Goal: Information Seeking & Learning: Learn about a topic

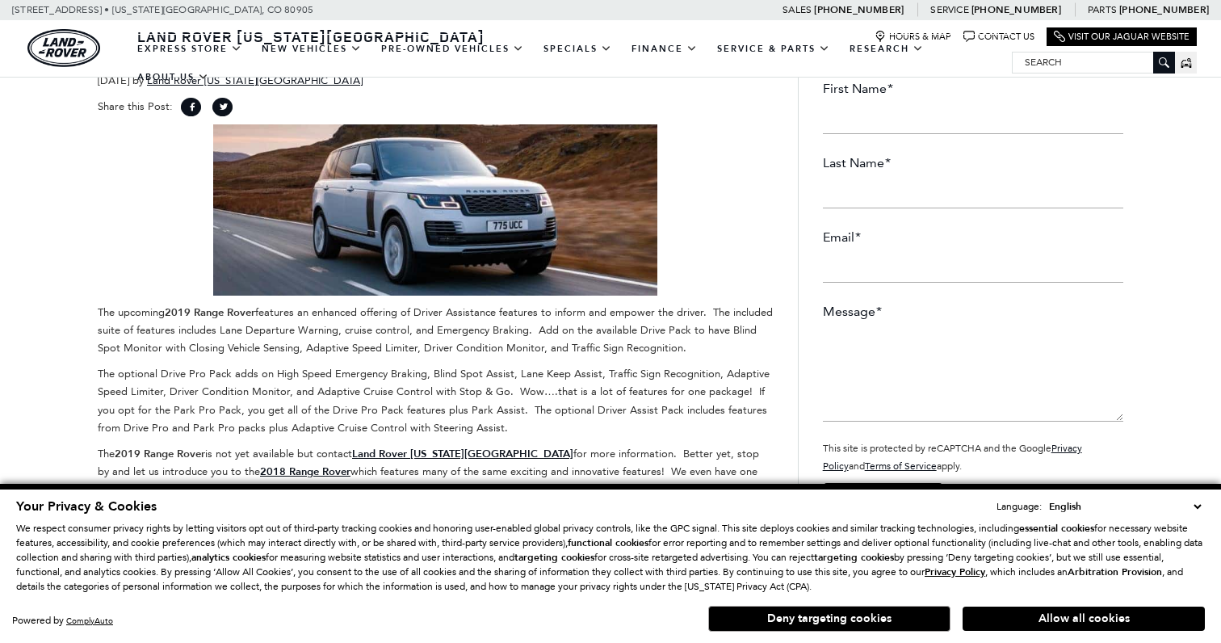
drag, startPoint x: 418, startPoint y: 315, endPoint x: 526, endPoint y: 353, distance: 114.7
click at [526, 353] on p "The upcoming 2019 Range Rover features an enhanced offering of Driver Assistanc…" at bounding box center [436, 330] width 676 height 53
click at [560, 384] on p "The optional Drive Pro Pack adds on High Speed Emergency Braking, Blind Spot As…" at bounding box center [436, 400] width 676 height 71
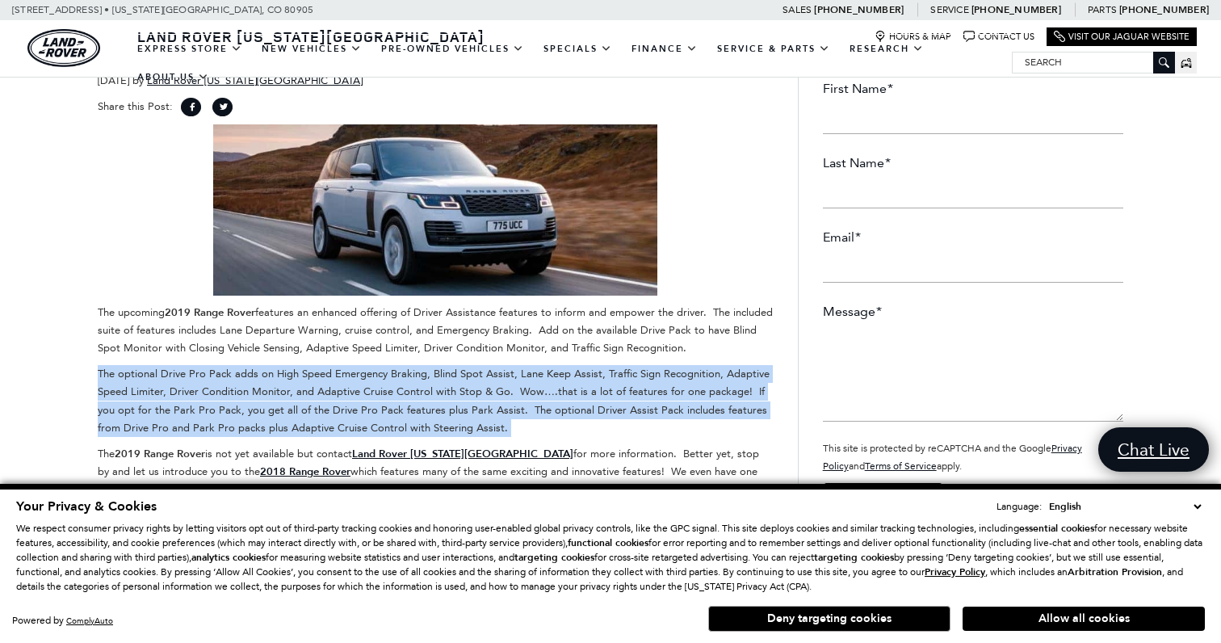
click at [560, 384] on p "The optional Drive Pro Pack adds on High Speed Emergency Braking, Blind Spot As…" at bounding box center [436, 400] width 676 height 71
click at [514, 376] on p "The optional Drive Pro Pack adds on High Speed Emergency Braking, Blind Spot As…" at bounding box center [436, 400] width 676 height 71
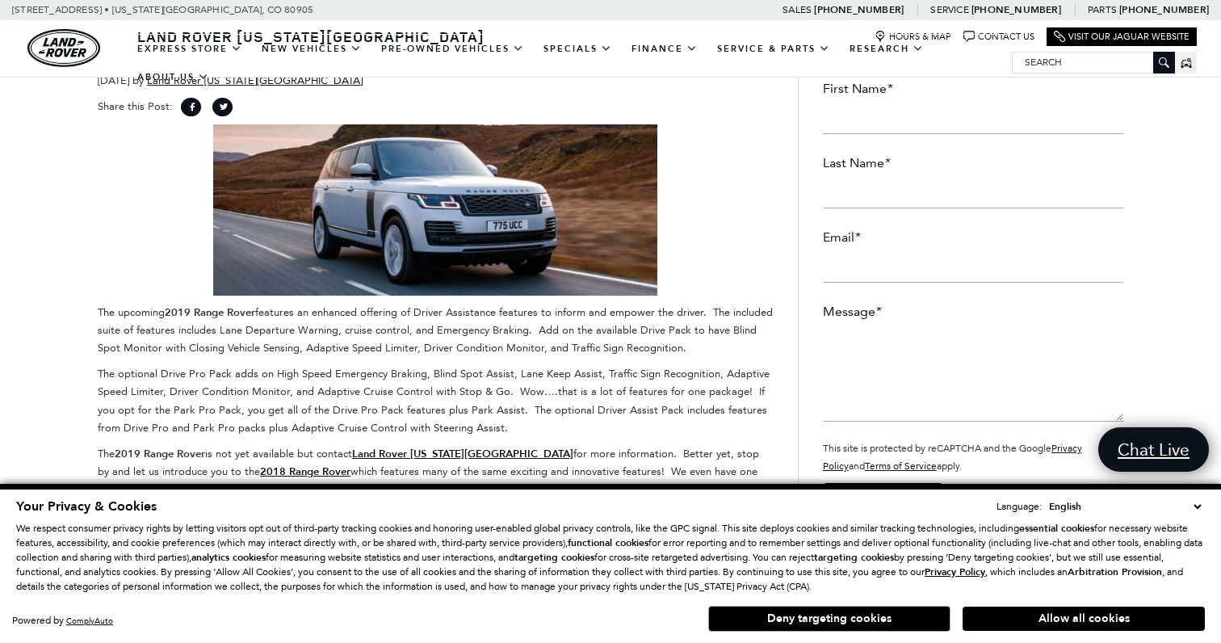
click at [514, 376] on p "The optional Drive Pro Pack adds on High Speed Emergency Braking, Blind Spot As…" at bounding box center [436, 400] width 676 height 71
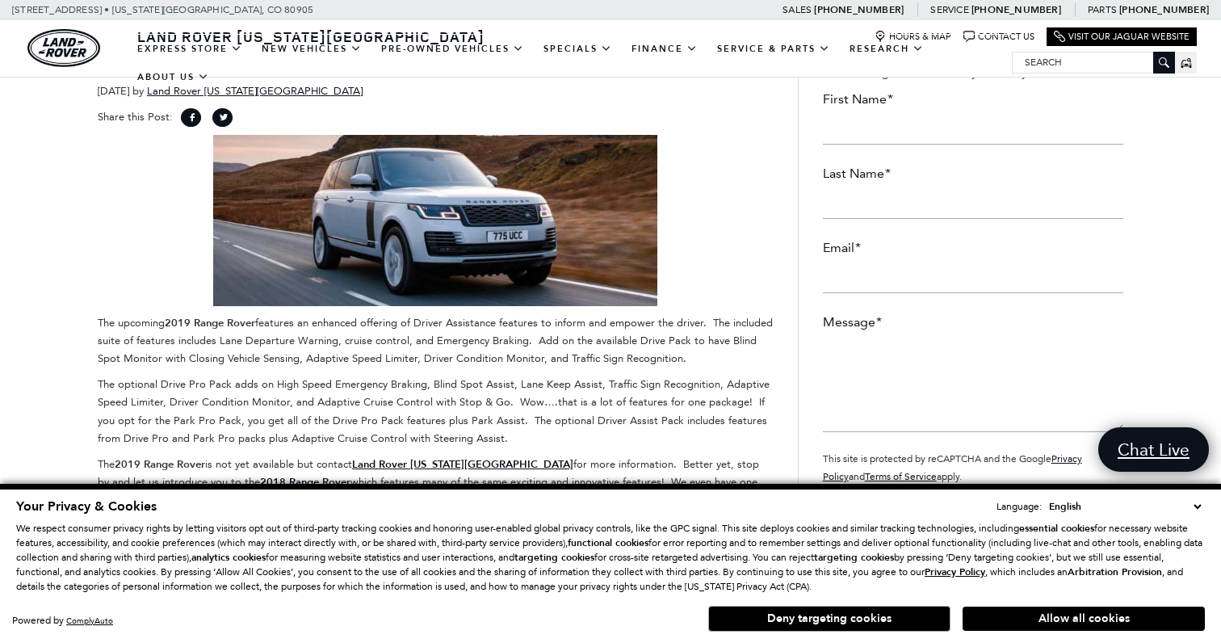
scroll to position [106, 0]
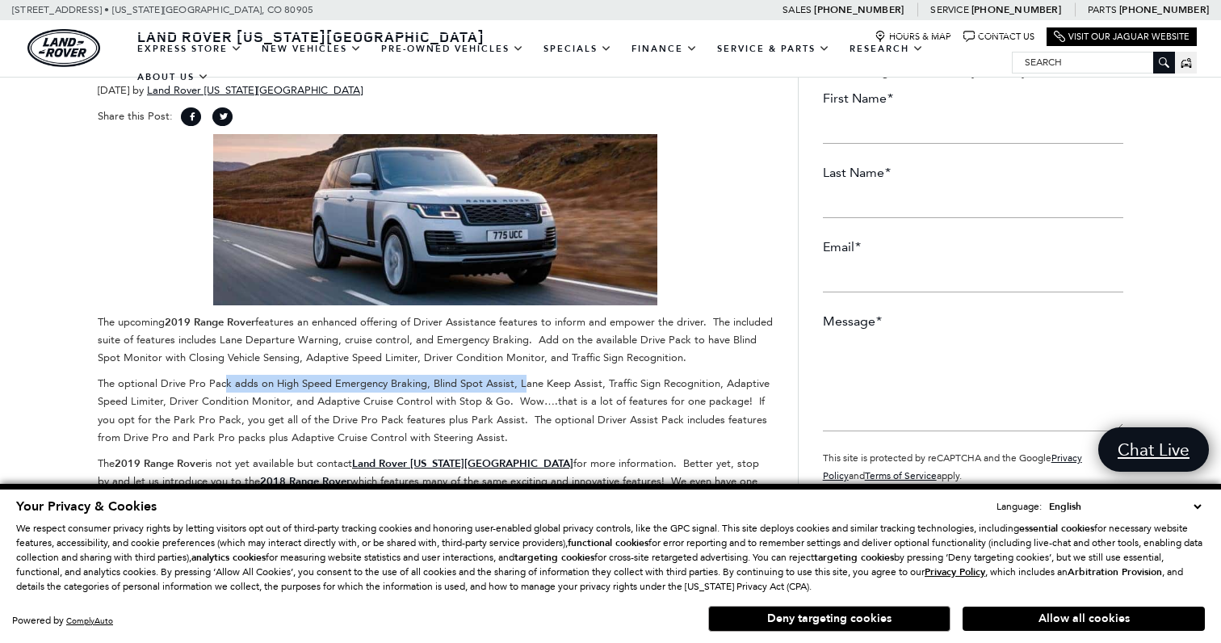
drag, startPoint x: 221, startPoint y: 388, endPoint x: 519, endPoint y: 390, distance: 297.2
click at [519, 390] on p "The optional Drive Pro Pack adds on High Speed Emergency Braking, Blind Spot As…" at bounding box center [436, 410] width 676 height 71
drag, startPoint x: 278, startPoint y: 381, endPoint x: 652, endPoint y: 382, distance: 374.0
click at [652, 382] on p "The optional Drive Pro Pack adds on High Speed Emergency Braking, Blind Spot As…" at bounding box center [436, 410] width 676 height 71
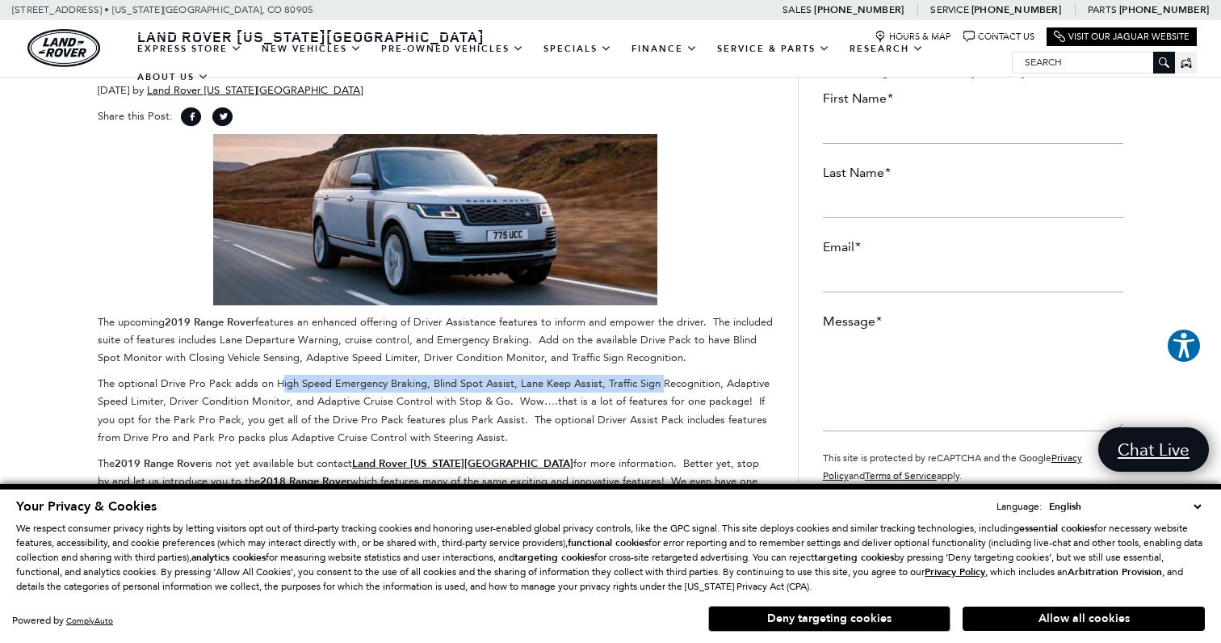
click at [652, 382] on p "The optional Drive Pro Pack adds on High Speed Emergency Braking, Blind Spot As…" at bounding box center [436, 410] width 676 height 71
drag, startPoint x: 632, startPoint y: 382, endPoint x: 526, endPoint y: 384, distance: 106.6
click at [526, 384] on p "The optional Drive Pro Pack adds on High Speed Emergency Braking, Blind Spot As…" at bounding box center [436, 410] width 676 height 71
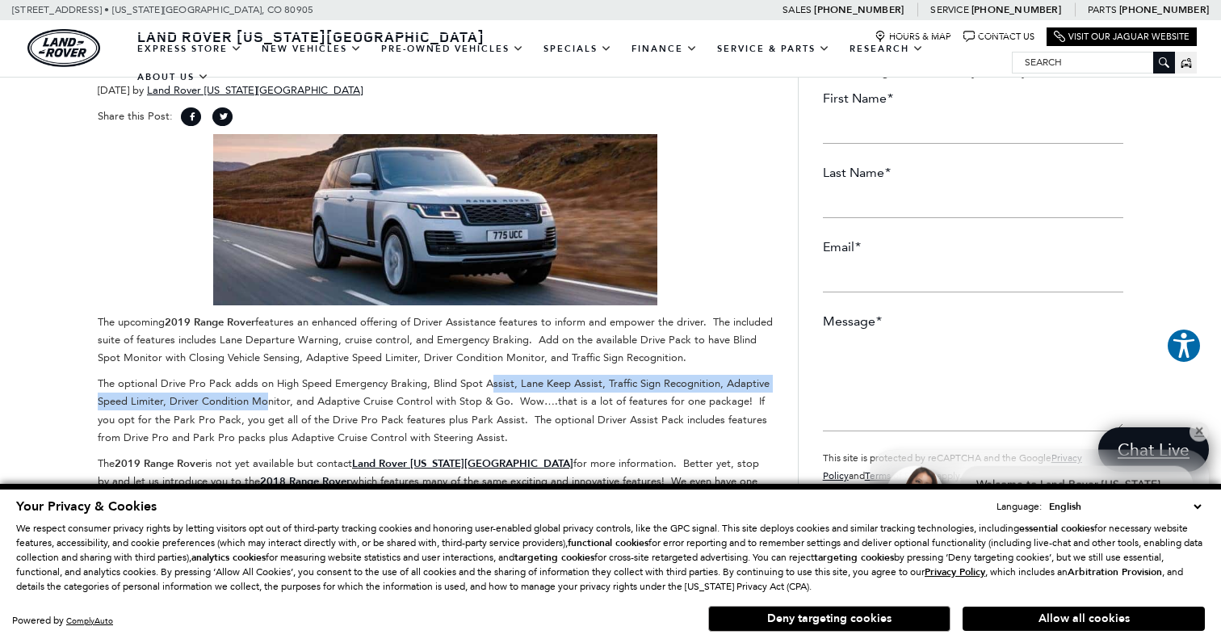
drag, startPoint x: 487, startPoint y: 384, endPoint x: 265, endPoint y: 404, distance: 223.0
click at [265, 404] on p "The optional Drive Pro Pack adds on High Speed Emergency Braking, Blind Spot As…" at bounding box center [436, 410] width 676 height 71
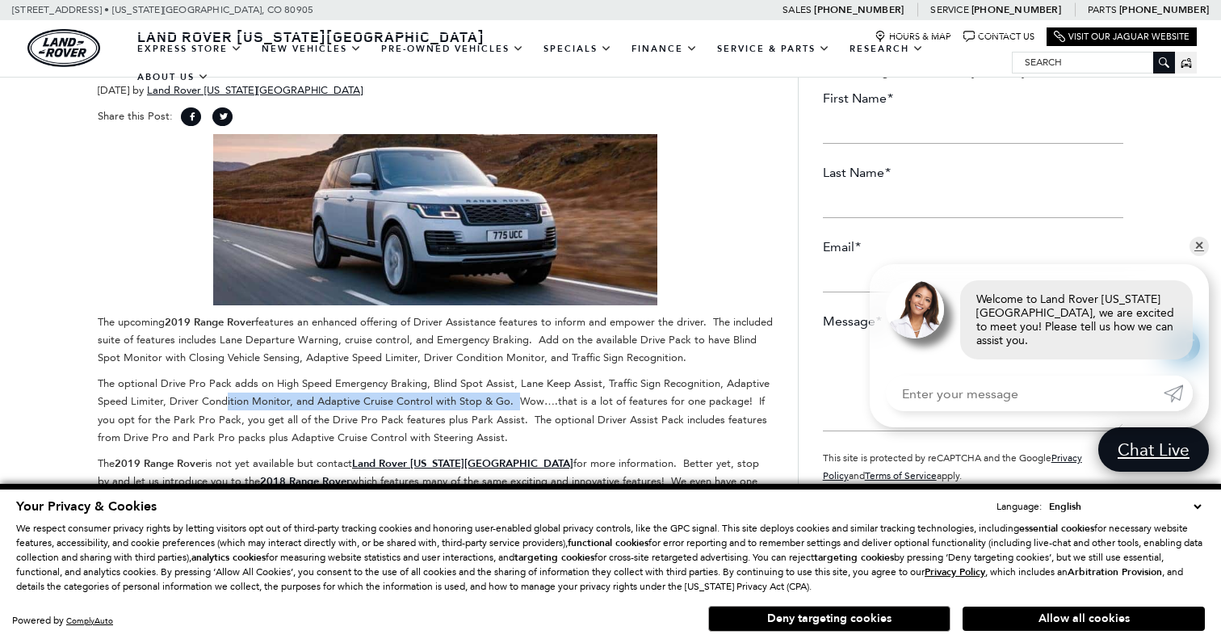
drag, startPoint x: 223, startPoint y: 398, endPoint x: 508, endPoint y: 402, distance: 285.1
click at [508, 402] on p "The optional Drive Pro Pack adds on High Speed Emergency Braking, Blind Spot As…" at bounding box center [436, 410] width 676 height 71
drag, startPoint x: 500, startPoint y: 402, endPoint x: 246, endPoint y: 397, distance: 253.7
click at [246, 397] on p "The optional Drive Pro Pack adds on High Speed Emergency Braking, Blind Spot As…" at bounding box center [436, 410] width 676 height 71
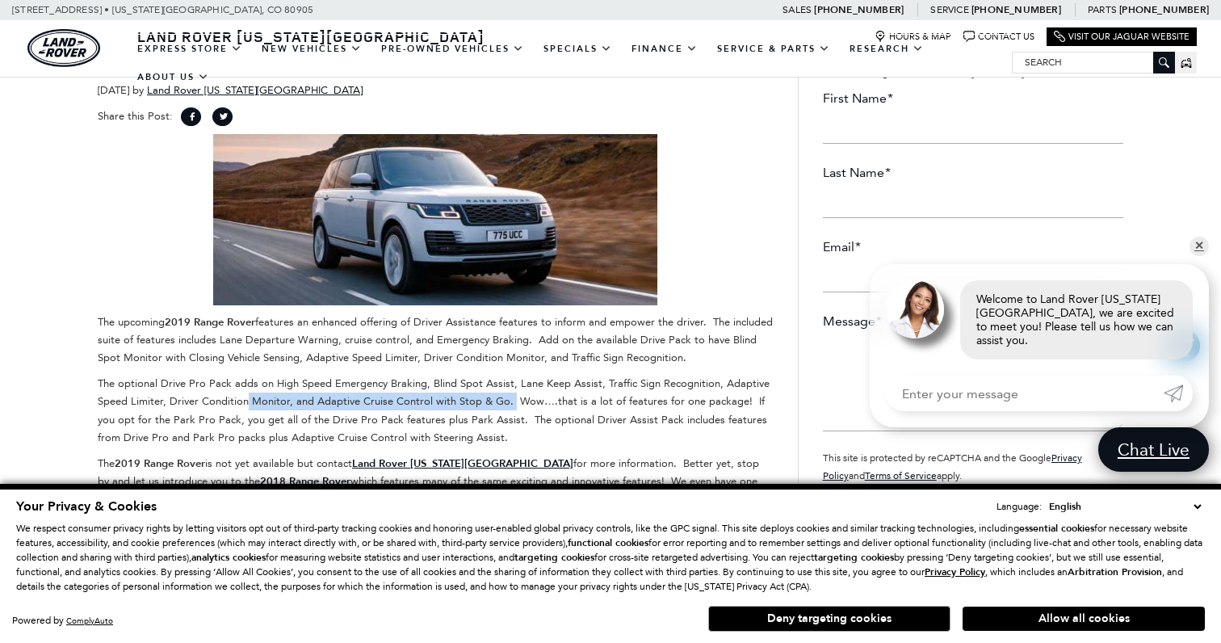
click at [246, 397] on p "The optional Drive Pro Pack adds on High Speed Emergency Braking, Blind Spot As…" at bounding box center [436, 410] width 676 height 71
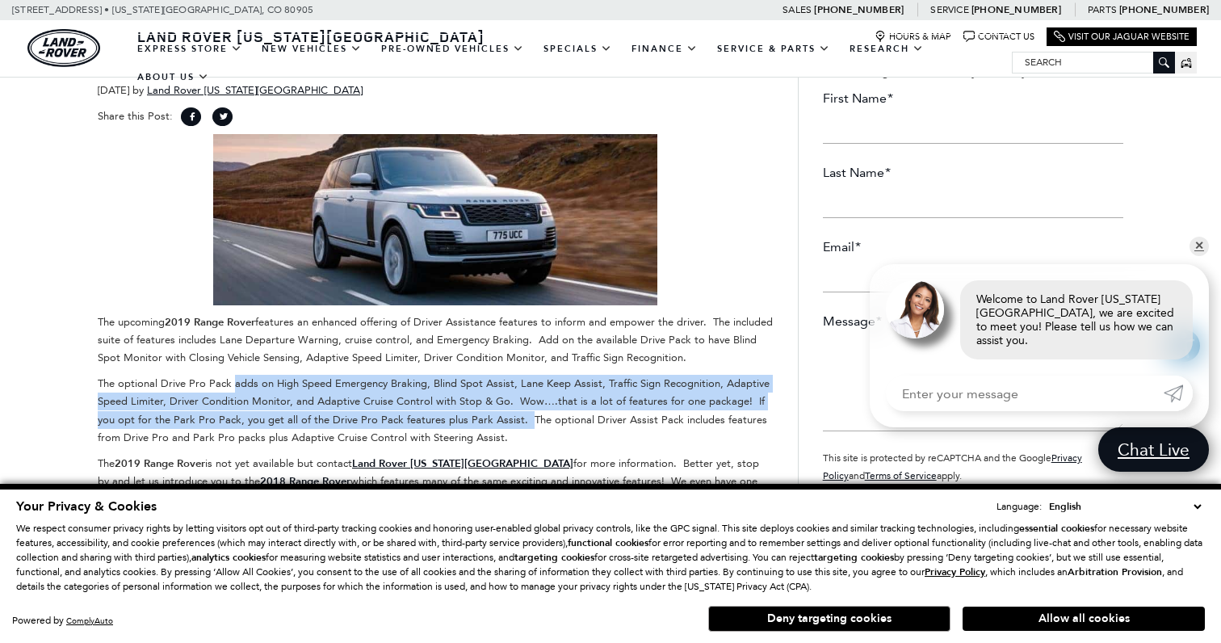
drag, startPoint x: 232, startPoint y: 389, endPoint x: 493, endPoint y: 422, distance: 263.8
click at [493, 422] on p "The optional Drive Pro Pack adds on High Speed Emergency Braking, Blind Spot As…" at bounding box center [436, 410] width 676 height 71
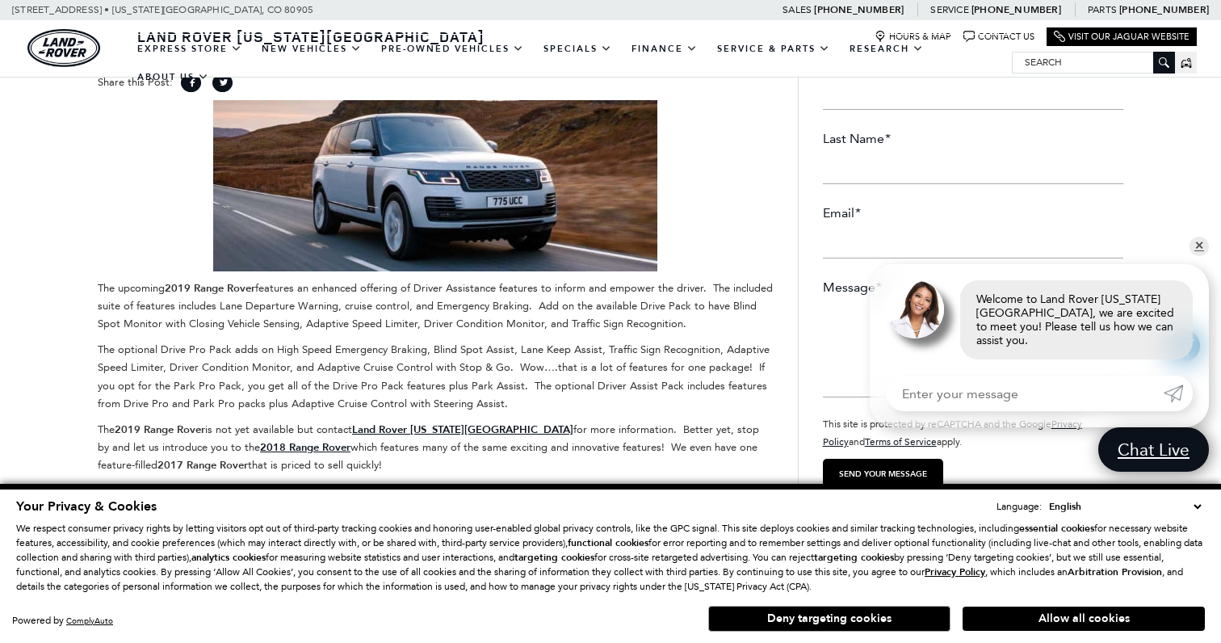
scroll to position [147, 0]
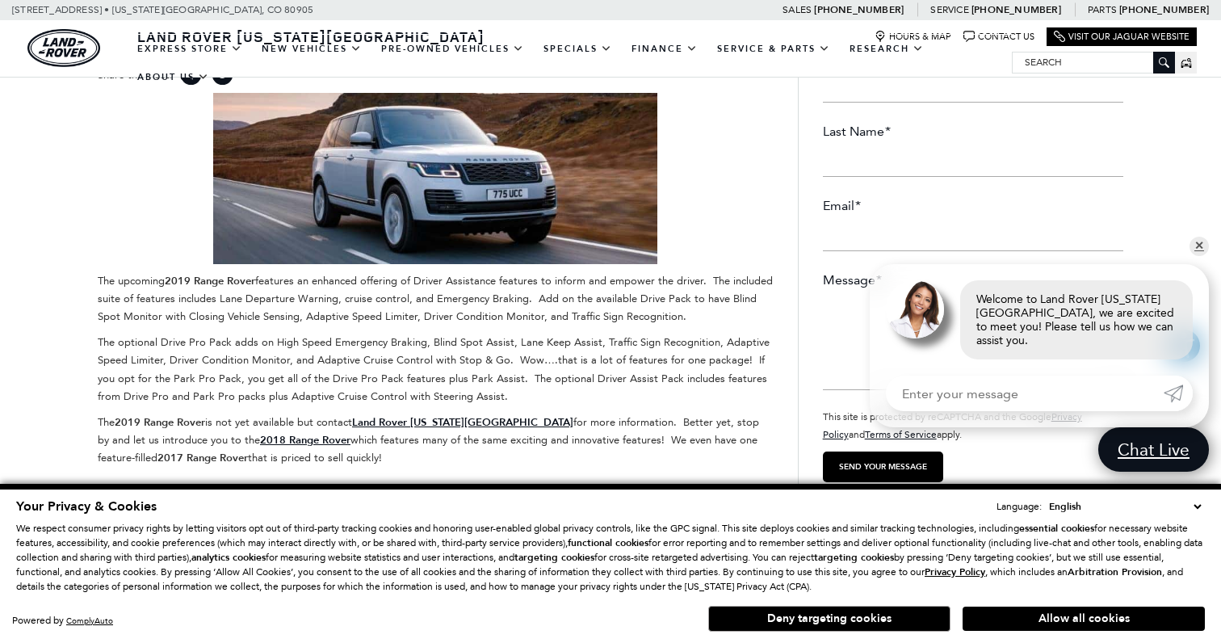
click at [437, 382] on p "The optional Drive Pro Pack adds on High Speed Emergency Braking, Blind Spot As…" at bounding box center [436, 369] width 676 height 71
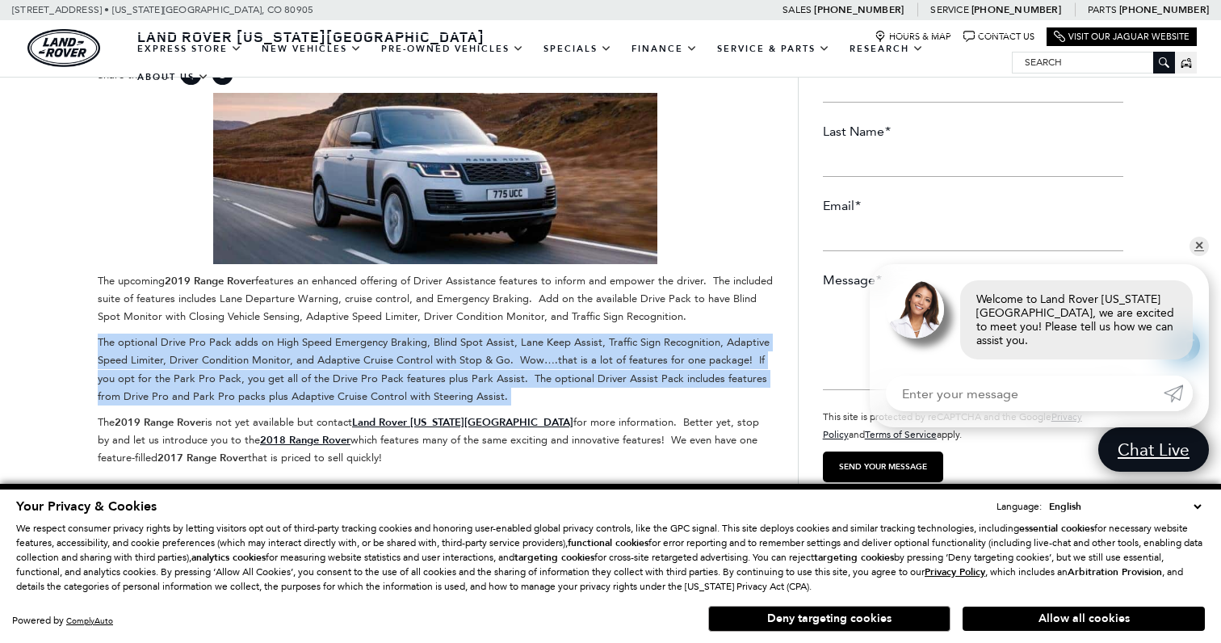
click at [437, 382] on p "The optional Drive Pro Pack adds on High Speed Emergency Braking, Blind Spot As…" at bounding box center [436, 369] width 676 height 71
click at [392, 368] on p "The optional Drive Pro Pack adds on High Speed Emergency Braking, Blind Spot As…" at bounding box center [436, 369] width 676 height 71
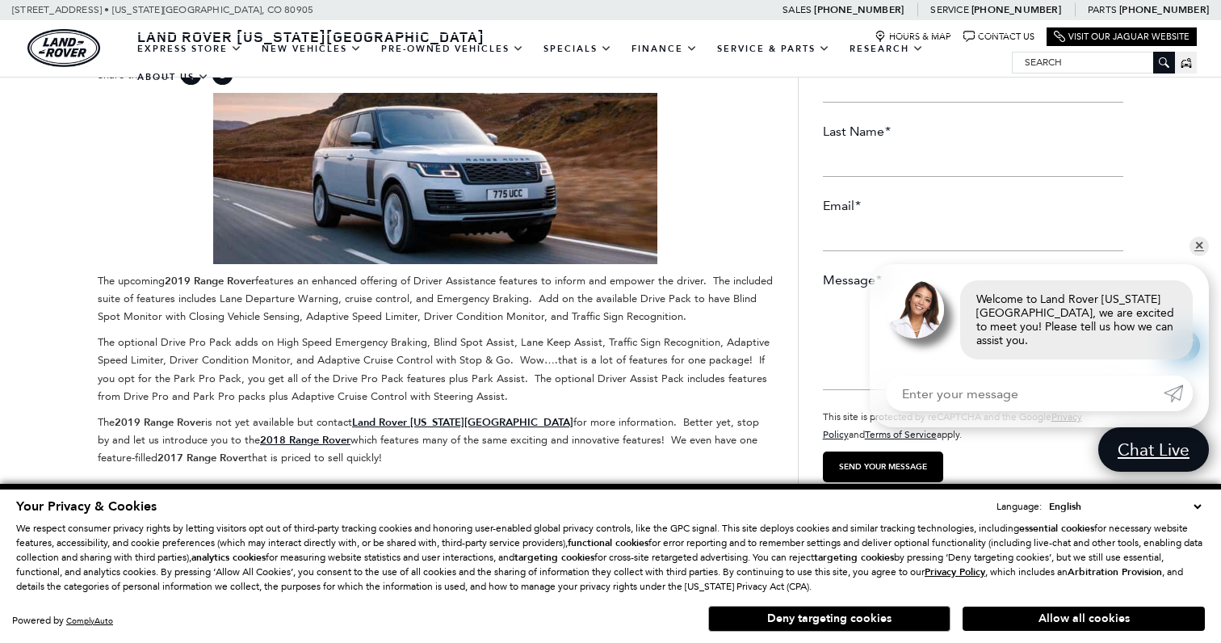
click at [392, 368] on p "The optional Drive Pro Pack adds on High Speed Emergency Braking, Blind Spot As…" at bounding box center [436, 369] width 676 height 71
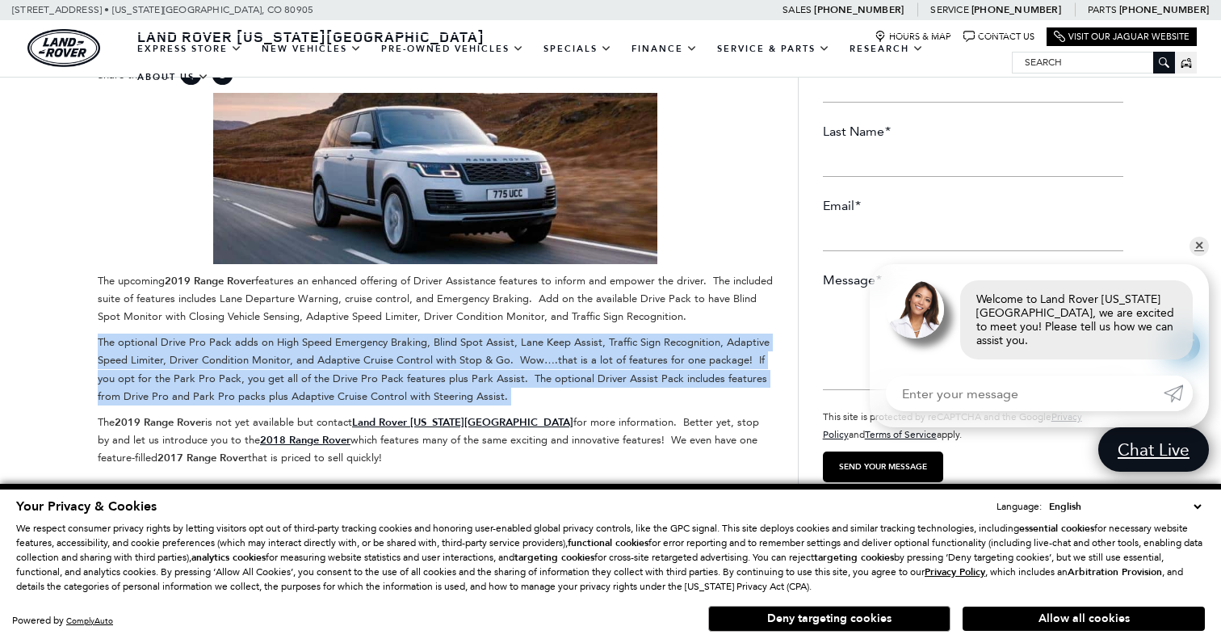
click at [319, 355] on p "The optional Drive Pro Pack adds on High Speed Emergency Braking, Blind Spot As…" at bounding box center [436, 369] width 676 height 71
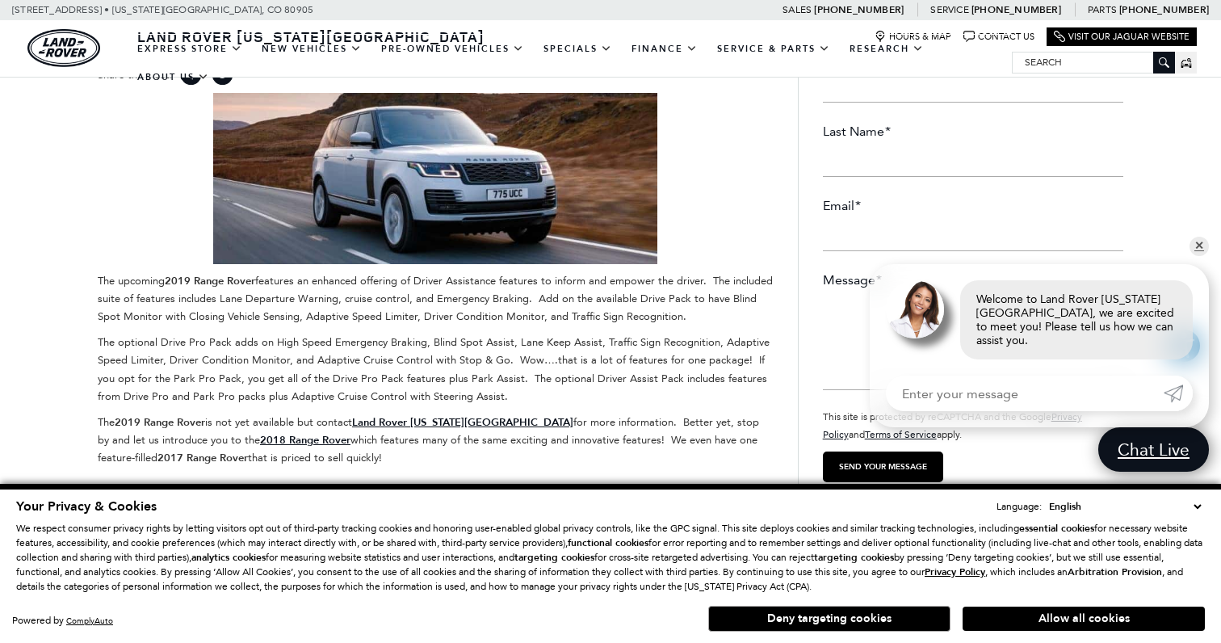
click at [319, 355] on p "The optional Drive Pro Pack adds on High Speed Emergency Braking, Blind Spot As…" at bounding box center [436, 369] width 676 height 71
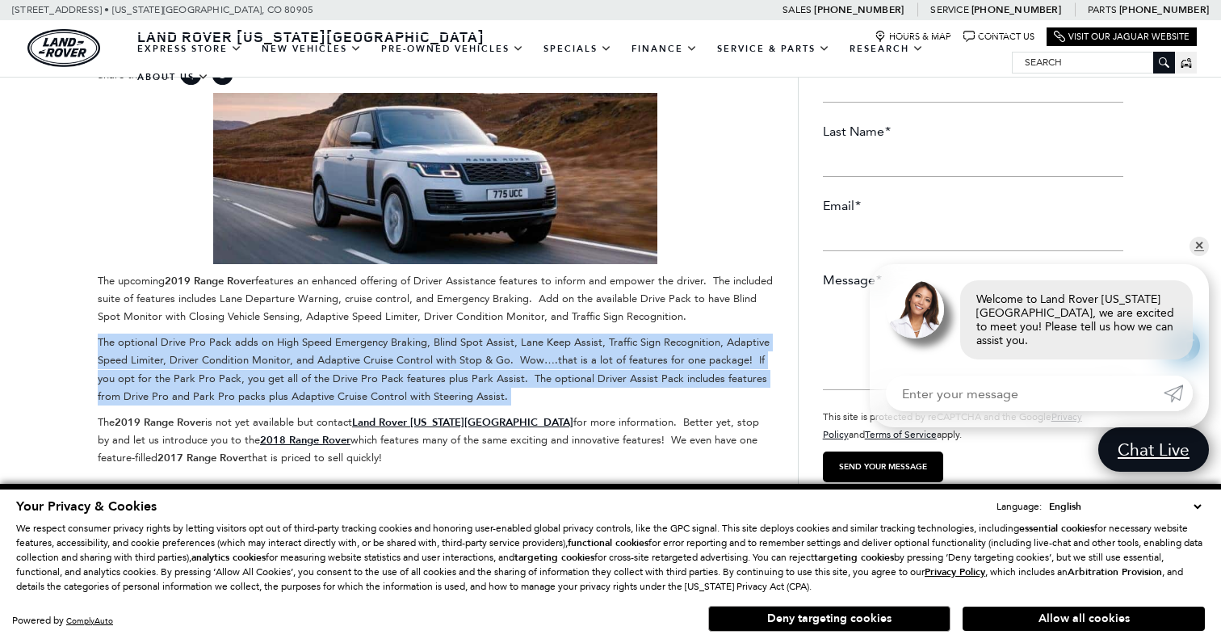
click at [376, 358] on p "The optional Drive Pro Pack adds on High Speed Emergency Braking, Blind Spot As…" at bounding box center [436, 369] width 676 height 71
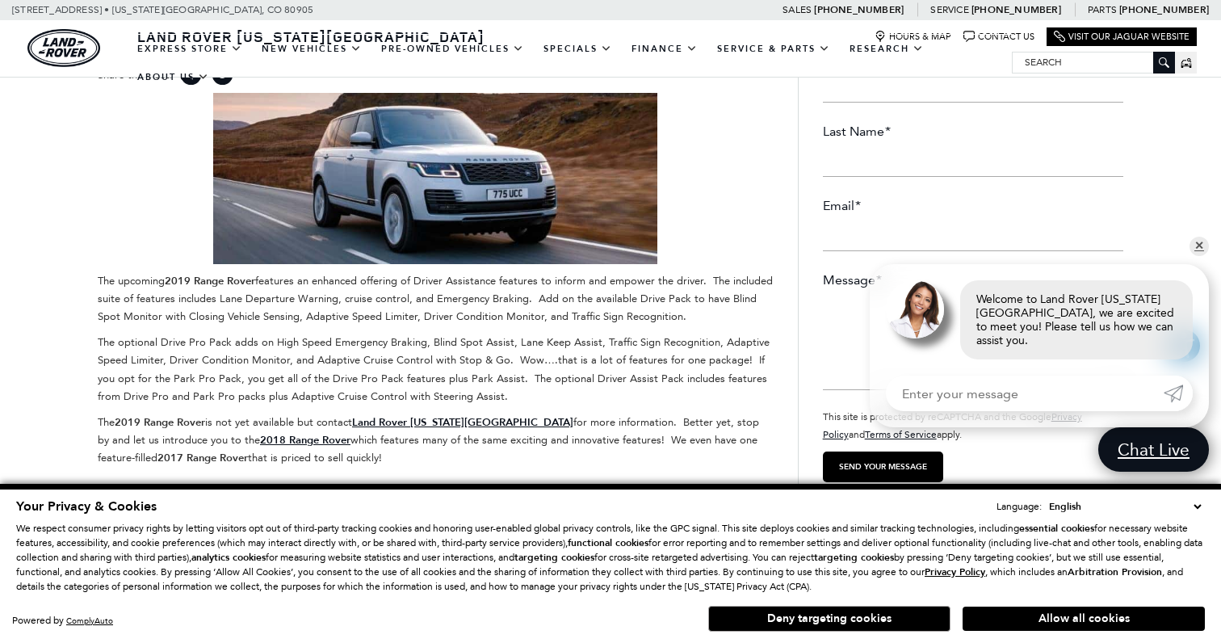
click at [376, 358] on p "The optional Drive Pro Pack adds on High Speed Emergency Braking, Blind Spot As…" at bounding box center [436, 369] width 676 height 71
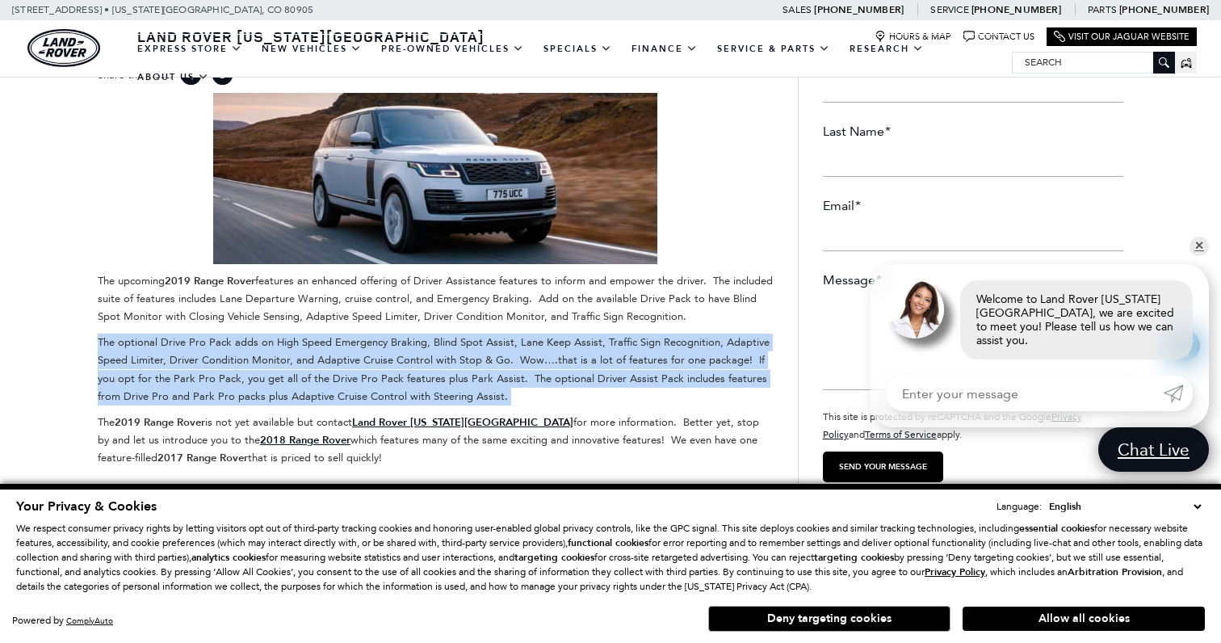
click at [445, 362] on p "The optional Drive Pro Pack adds on High Speed Emergency Braking, Blind Spot As…" at bounding box center [436, 369] width 676 height 71
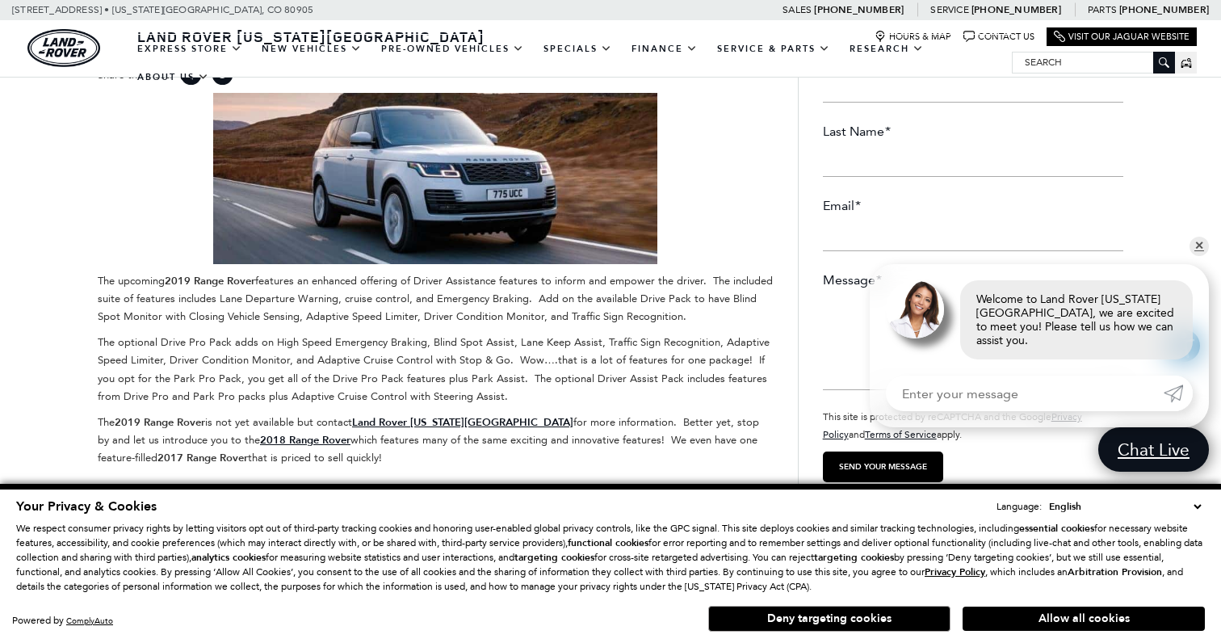
click at [445, 362] on p "The optional Drive Pro Pack adds on High Speed Emergency Braking, Blind Spot As…" at bounding box center [436, 369] width 676 height 71
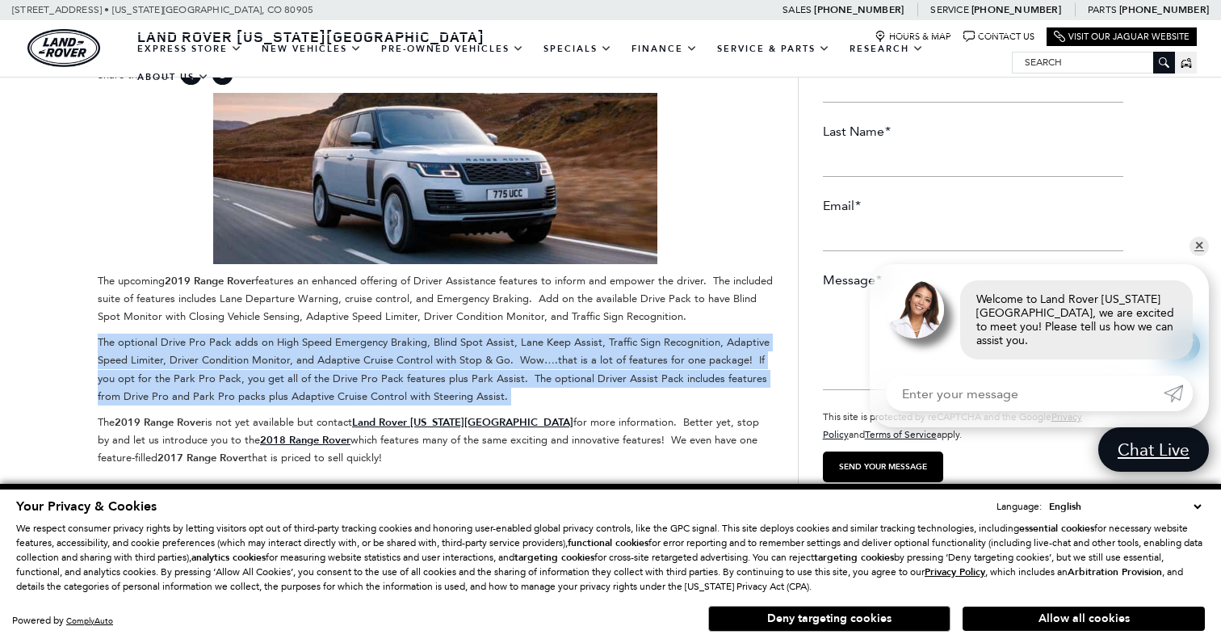
click at [359, 367] on p "The optional Drive Pro Pack adds on High Speed Emergency Braking, Blind Spot As…" at bounding box center [436, 369] width 676 height 71
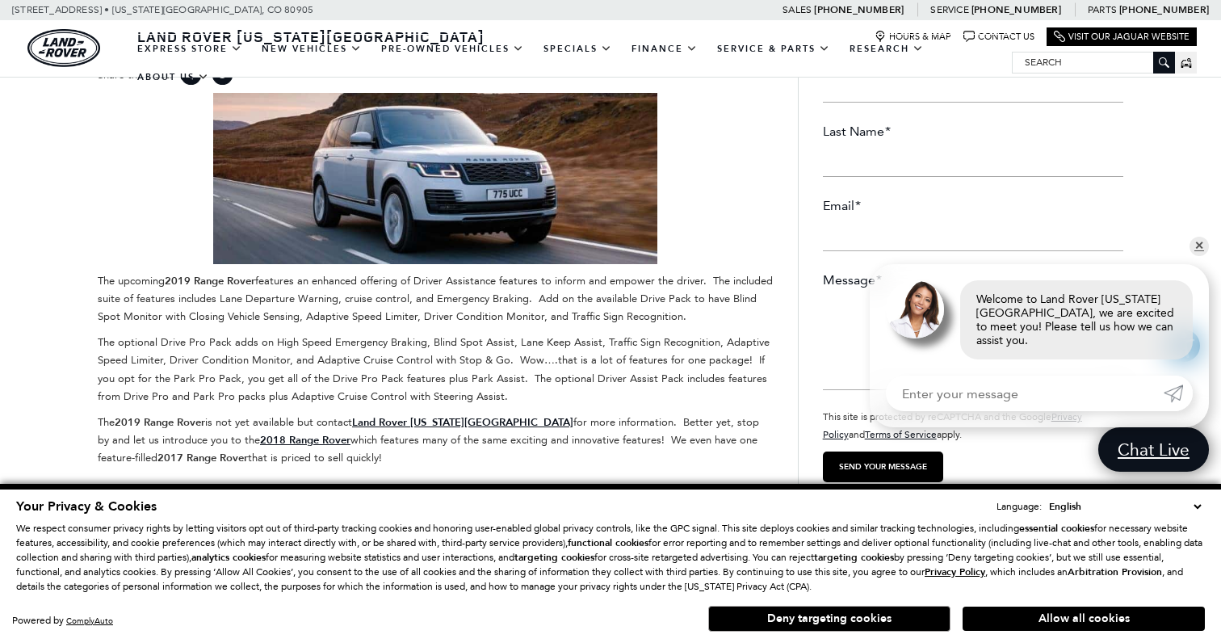
click at [359, 367] on p "The optional Drive Pro Pack adds on High Speed Emergency Braking, Blind Spot As…" at bounding box center [436, 369] width 676 height 71
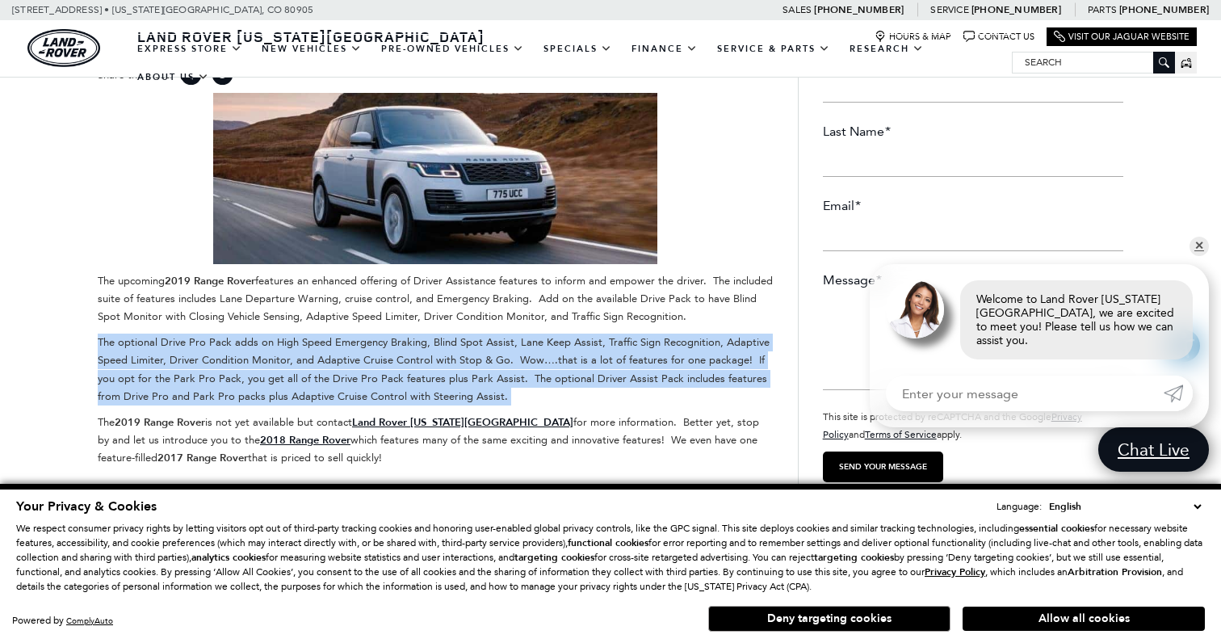
click at [462, 368] on p "The optional Drive Pro Pack adds on High Speed Emergency Braking, Blind Spot As…" at bounding box center [436, 369] width 676 height 71
